Goal: Information Seeking & Learning: Learn about a topic

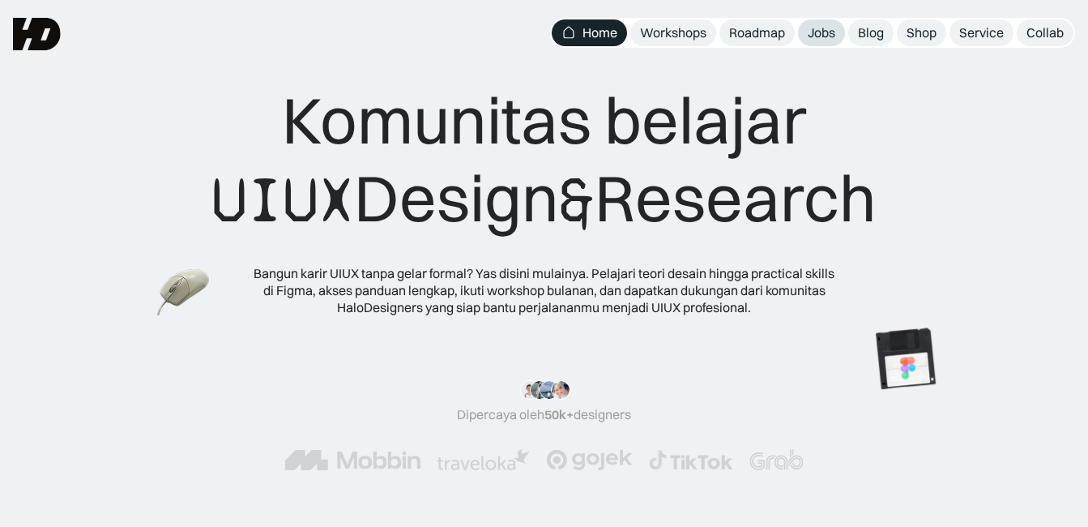
click at [840, 30] on link "Jobs" at bounding box center [821, 32] width 47 height 27
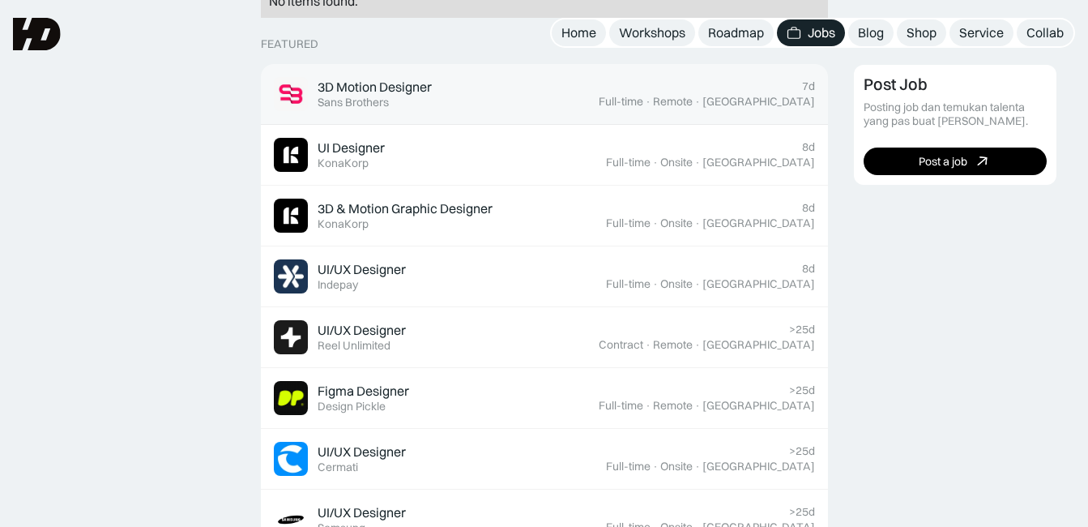
scroll to position [244, 0]
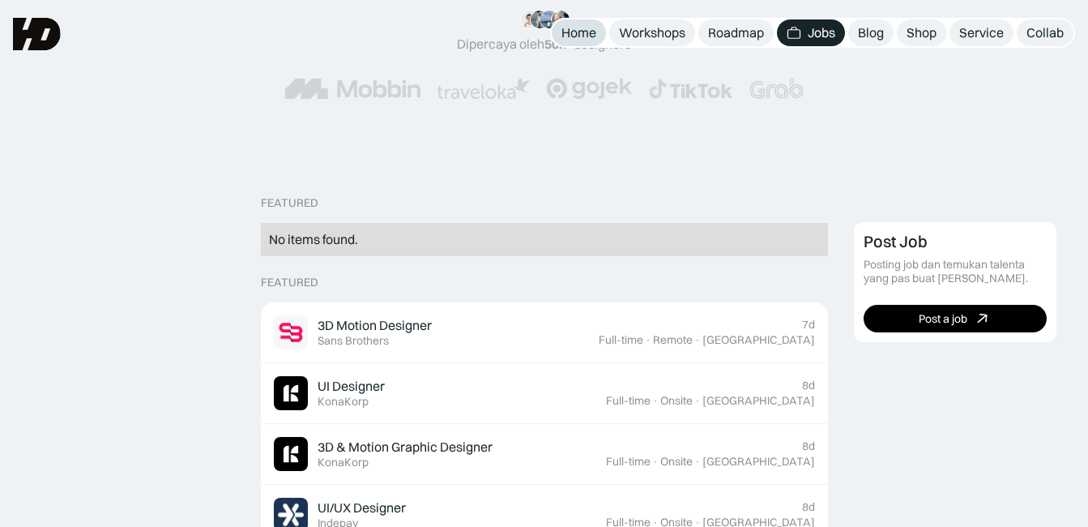
click at [578, 41] on div "Home" at bounding box center [579, 32] width 35 height 17
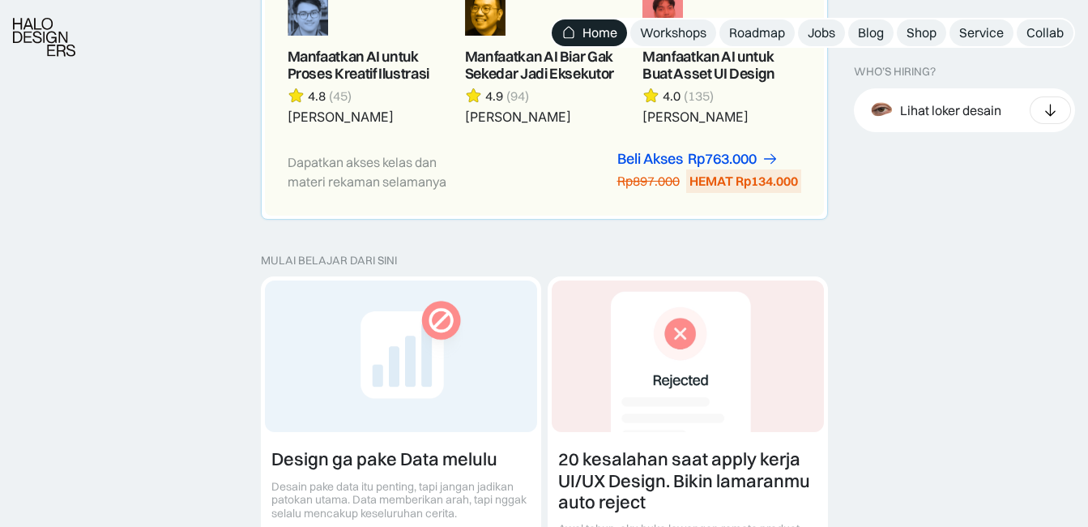
scroll to position [1583, 0]
click at [951, 102] on div "Lihat loker desain" at bounding box center [950, 109] width 101 height 17
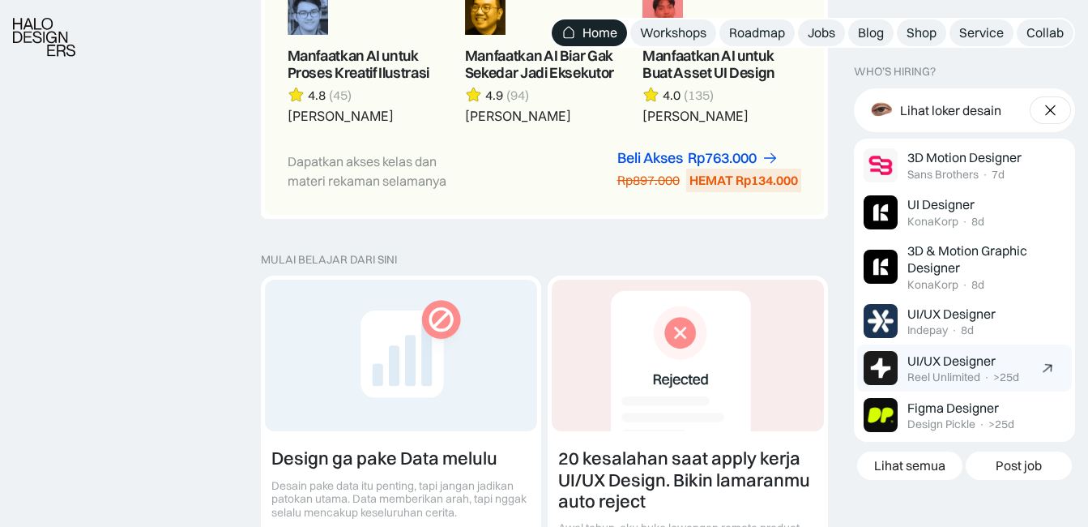
click at [930, 365] on div "UI/UX Designer" at bounding box center [952, 360] width 88 height 17
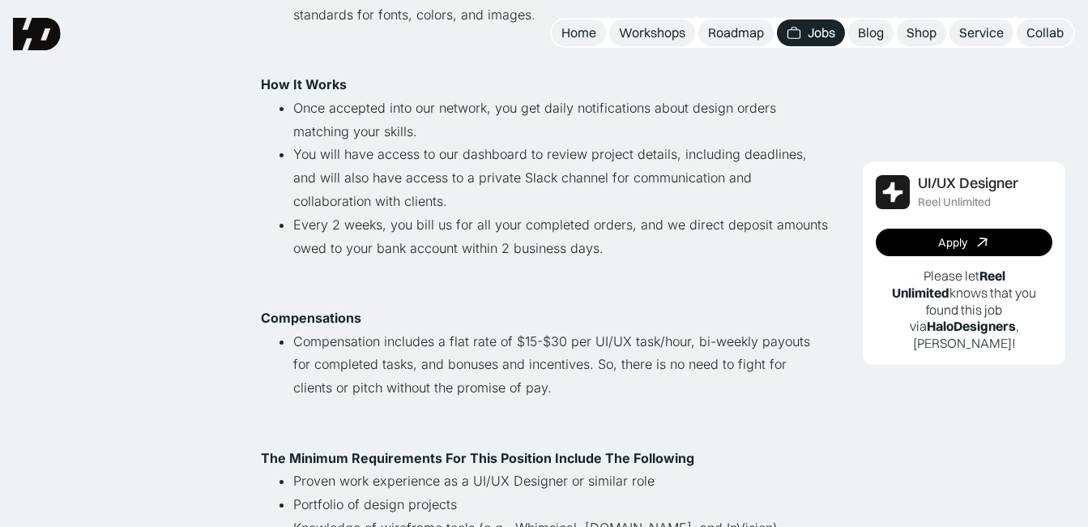
scroll to position [643, 0]
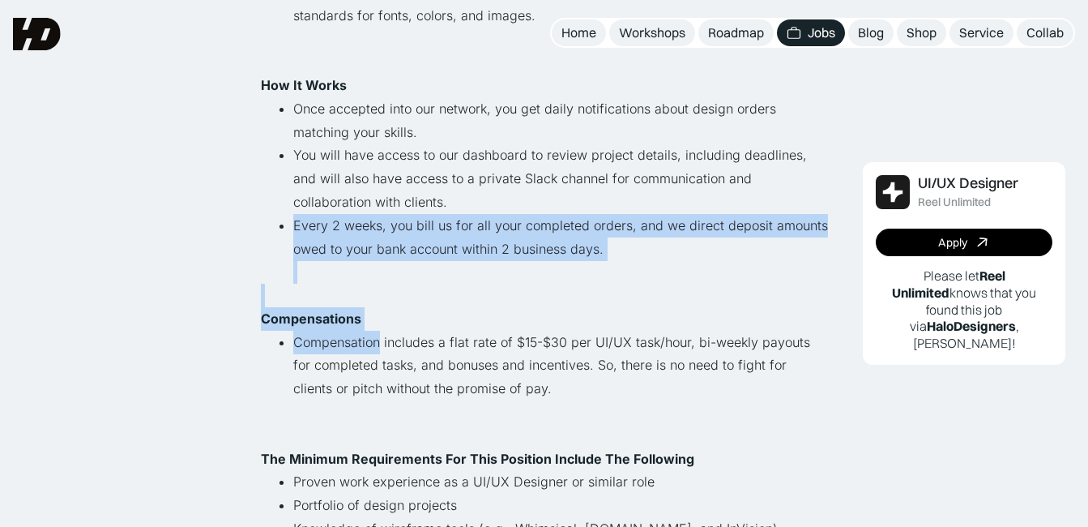
drag, startPoint x: 642, startPoint y: 251, endPoint x: 381, endPoint y: 342, distance: 276.3
click at [381, 342] on div "Reel Unlimited is a global creative services solution offering startups and SMB…" at bounding box center [544, 225] width 567 height 1284
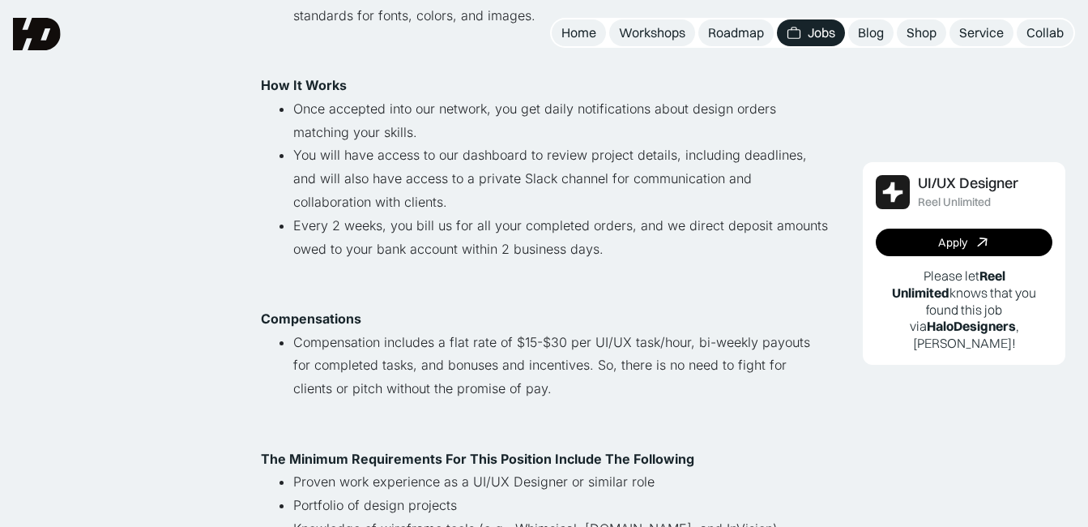
drag, startPoint x: 381, startPoint y: 342, endPoint x: 520, endPoint y: 418, distance: 158.8
click at [520, 418] on li "Compensation includes a flat rate of $15-$30 per UI/UX task/hour, bi-weekly pay…" at bounding box center [560, 377] width 535 height 93
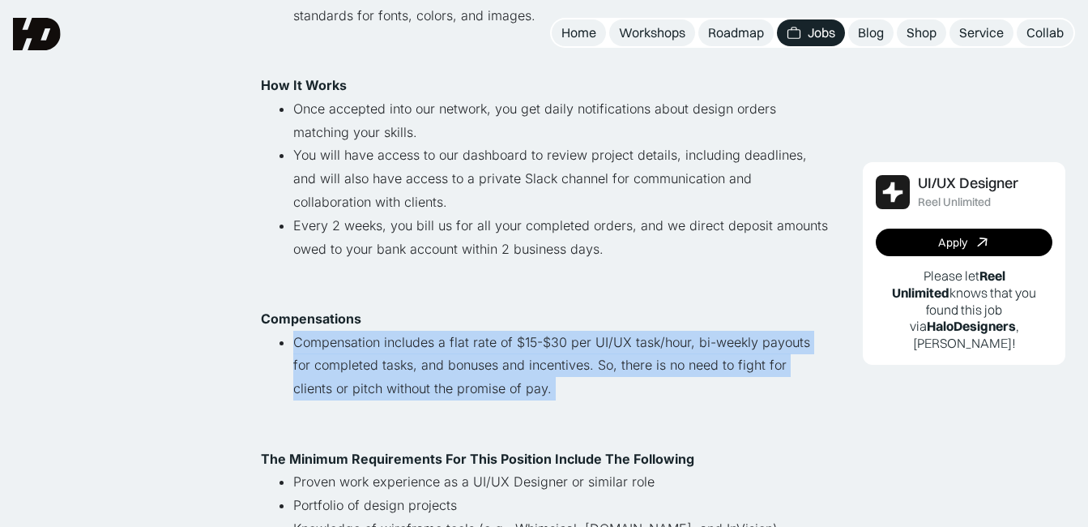
drag, startPoint x: 528, startPoint y: 405, endPoint x: 202, endPoint y: 343, distance: 332.5
copy li "Compensation includes a flat rate of $15-$30 per UI/UX task/hour, bi-weekly pay…"
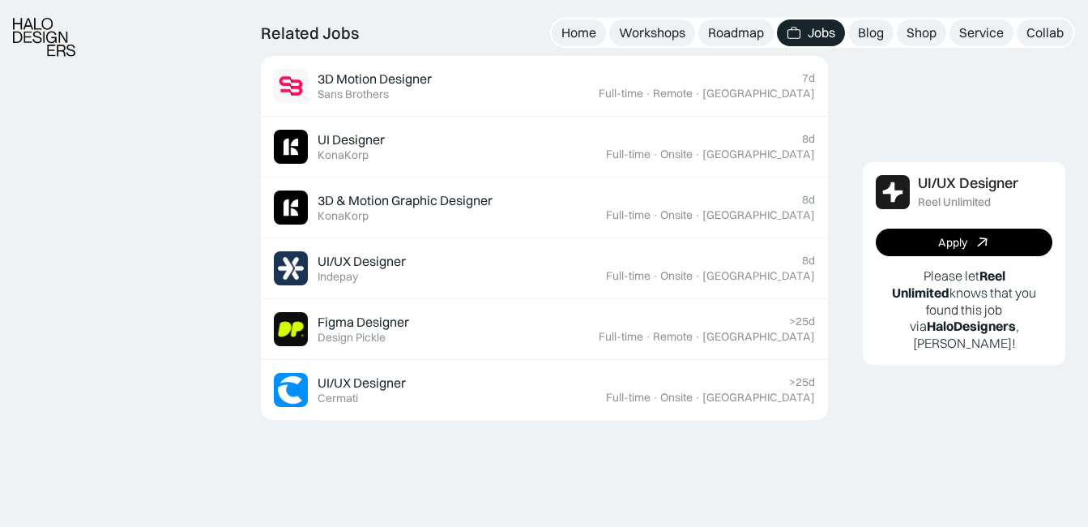
scroll to position [1541, 0]
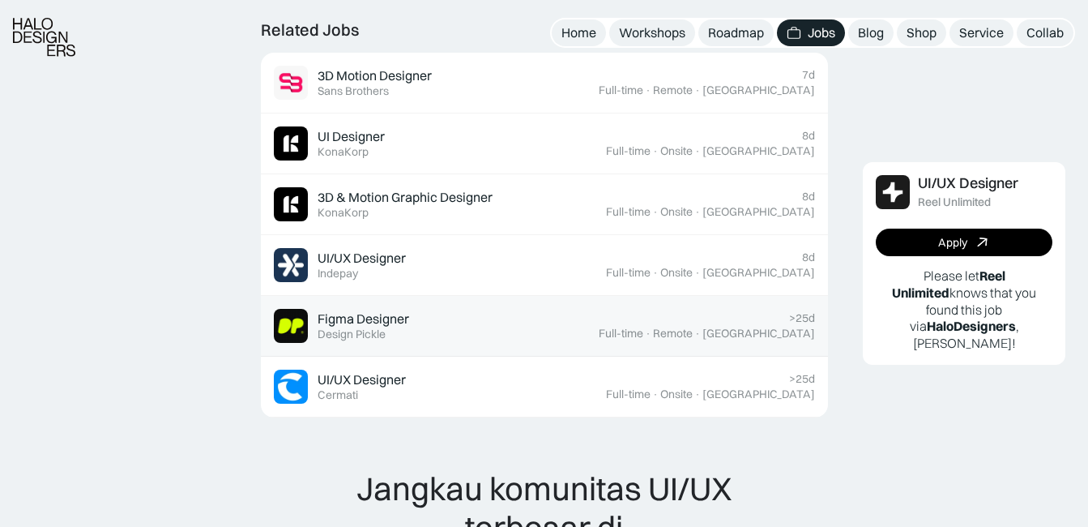
click at [530, 332] on div "Figma Designer Featured Design Pickle" at bounding box center [436, 326] width 325 height 34
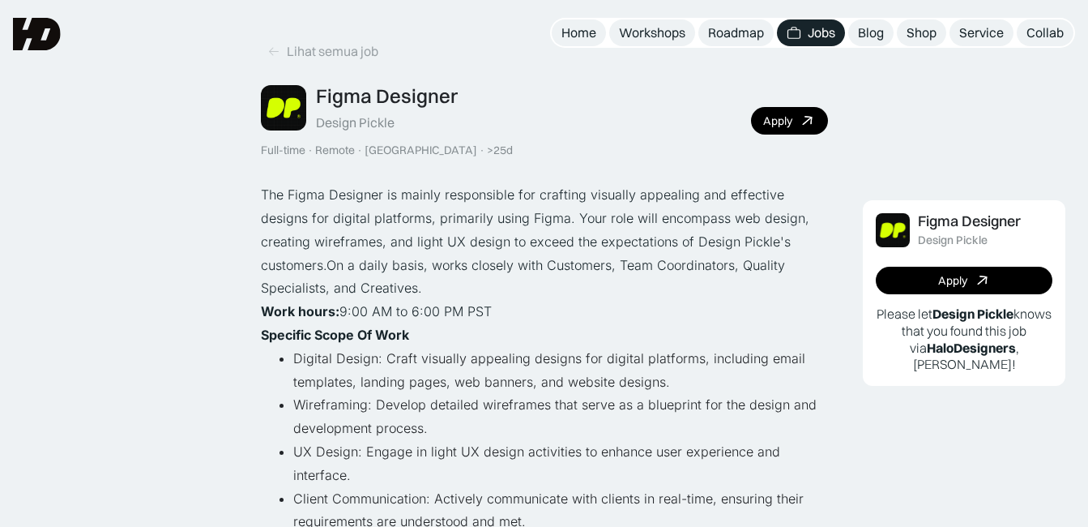
scroll to position [33, 0]
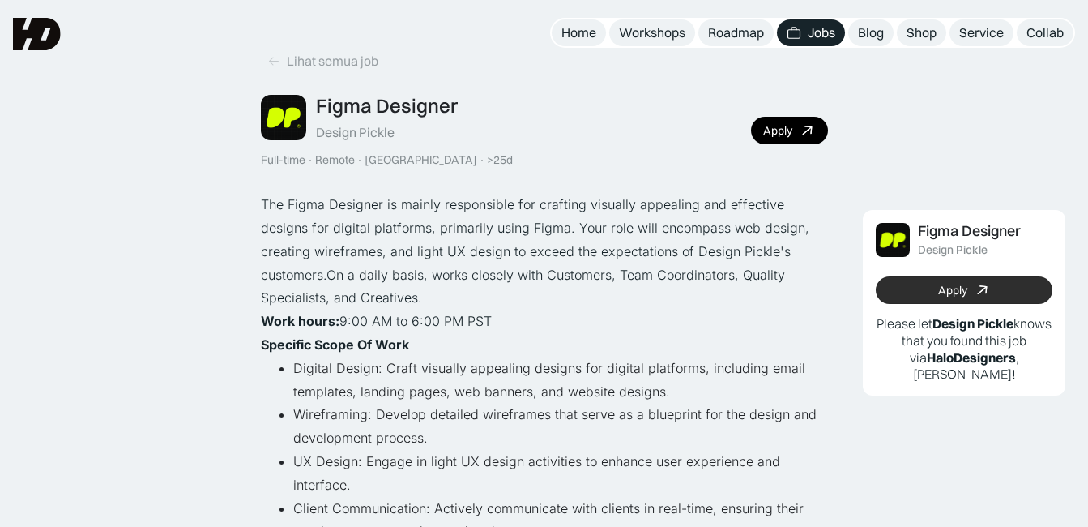
click at [912, 285] on link "Apply" at bounding box center [964, 290] width 177 height 28
